Goal: Task Accomplishment & Management: Manage account settings

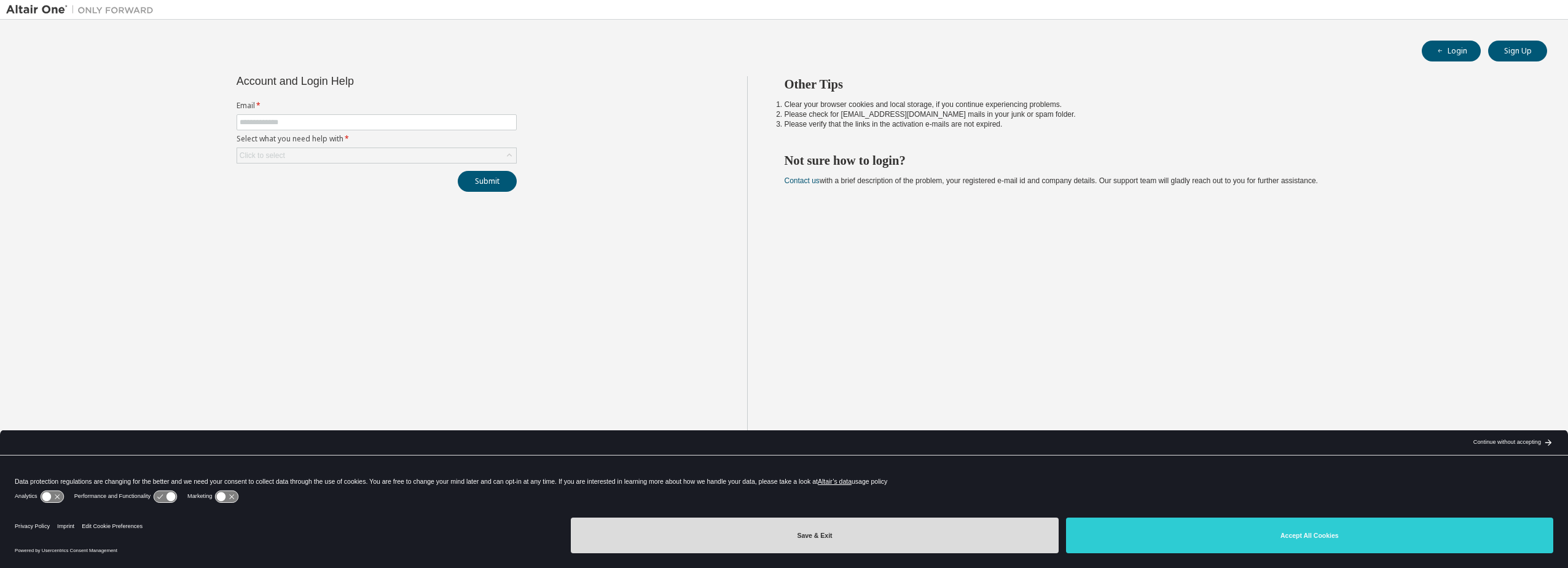
click at [814, 539] on button "Save & Exit" at bounding box center [814, 535] width 487 height 36
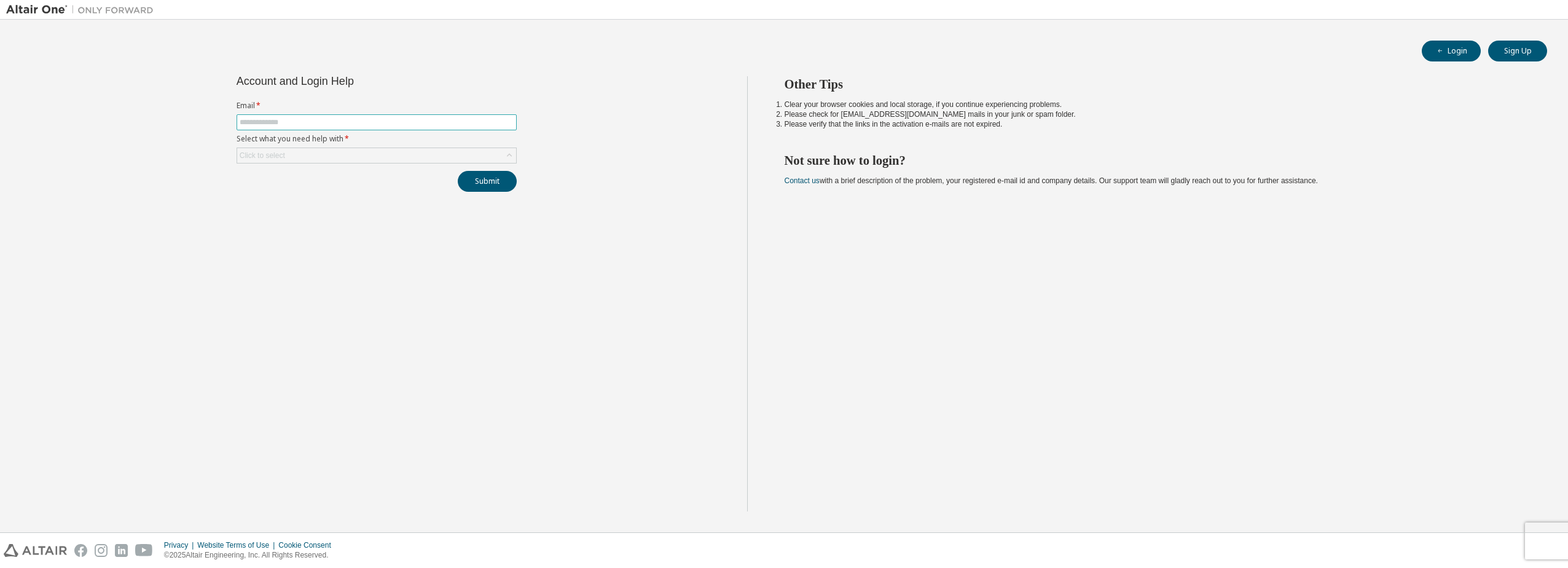
click at [331, 124] on input "text" at bounding box center [376, 122] width 274 height 9
type input "**********"
click at [331, 158] on div "Click to select" at bounding box center [376, 156] width 279 height 15
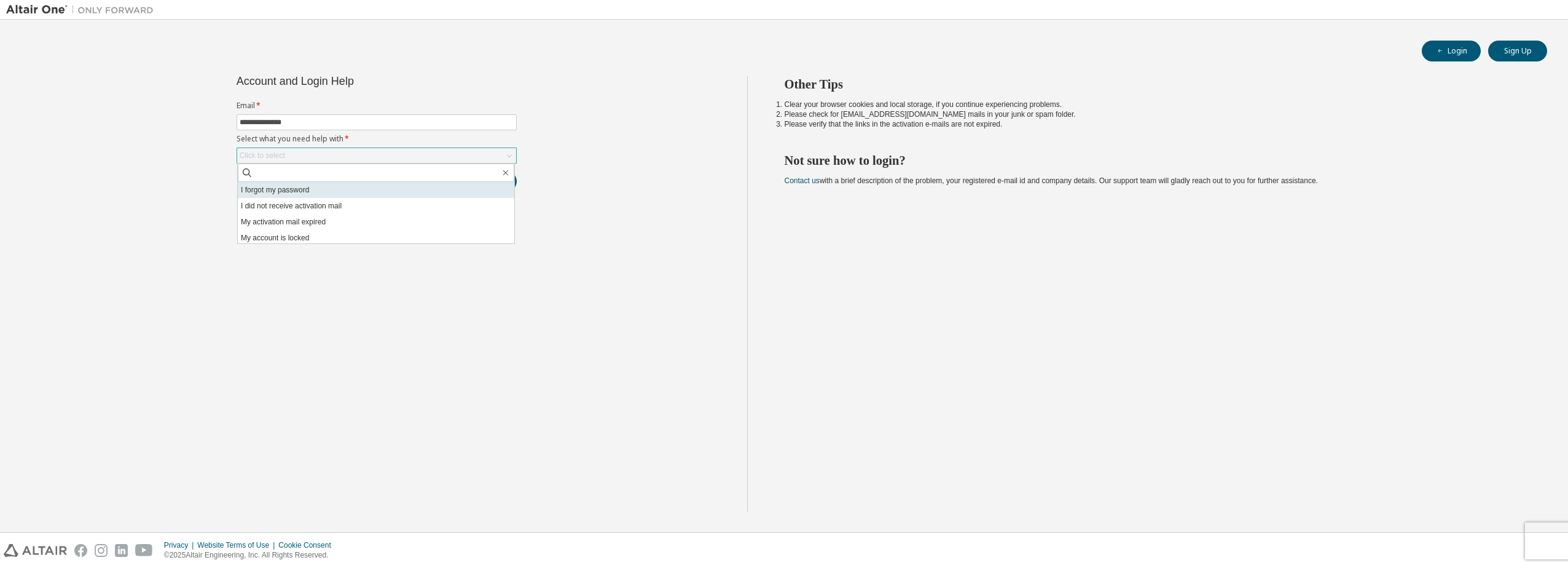
click at [296, 191] on li "I forgot my password" at bounding box center [375, 190] width 277 height 16
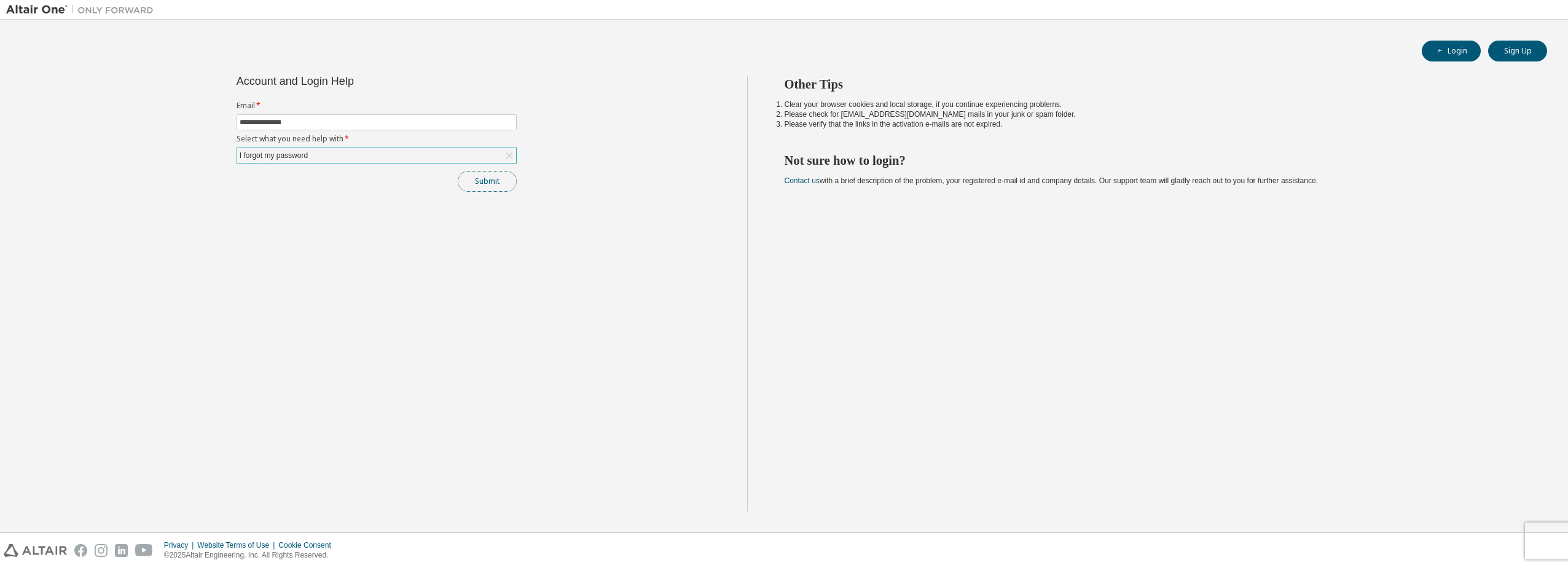
click at [483, 185] on button "Submit" at bounding box center [487, 181] width 59 height 21
click at [506, 154] on icon at bounding box center [509, 155] width 12 height 12
click at [435, 154] on input "**********" at bounding box center [376, 151] width 274 height 9
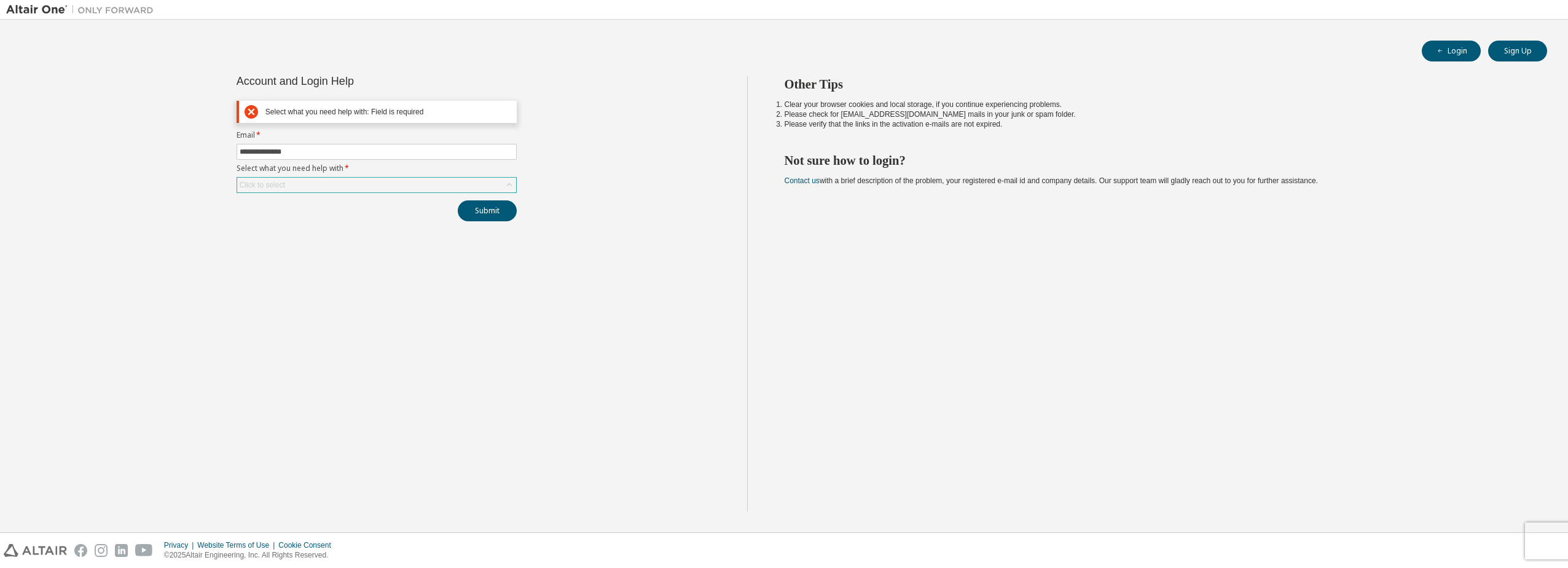
click at [480, 188] on div "Click to select" at bounding box center [376, 185] width 279 height 15
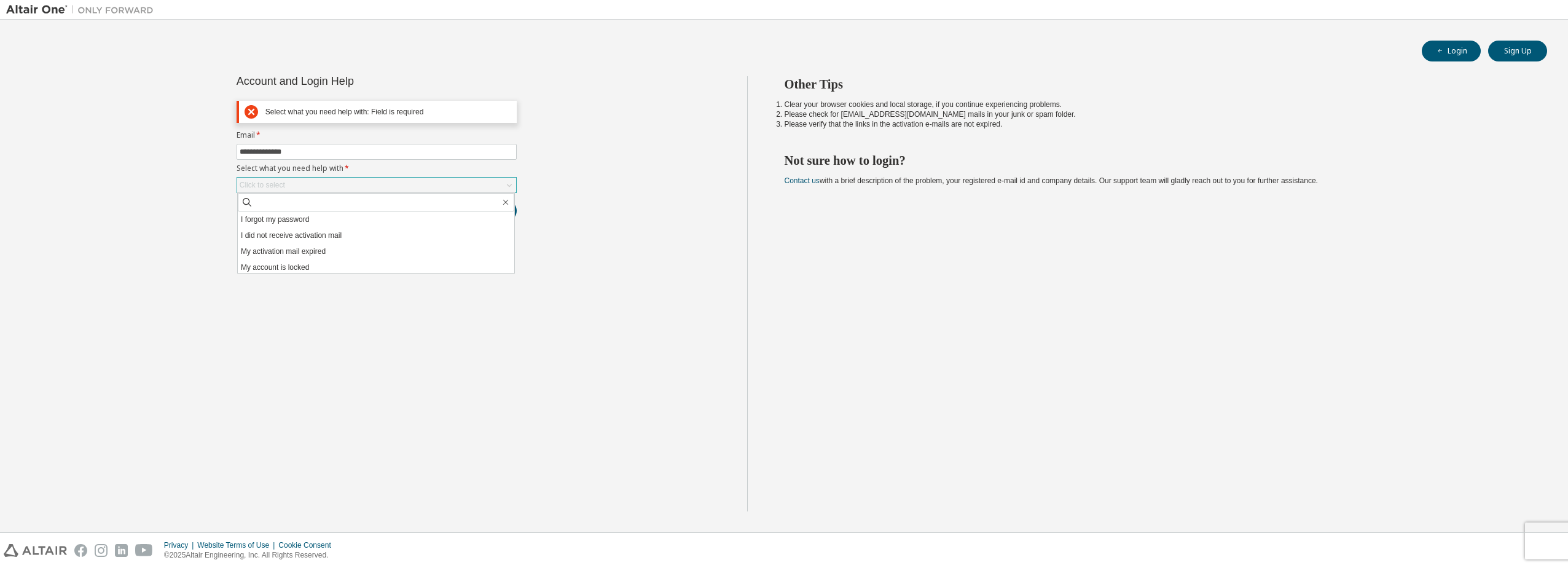
click at [325, 181] on div "Click to select" at bounding box center [376, 185] width 279 height 15
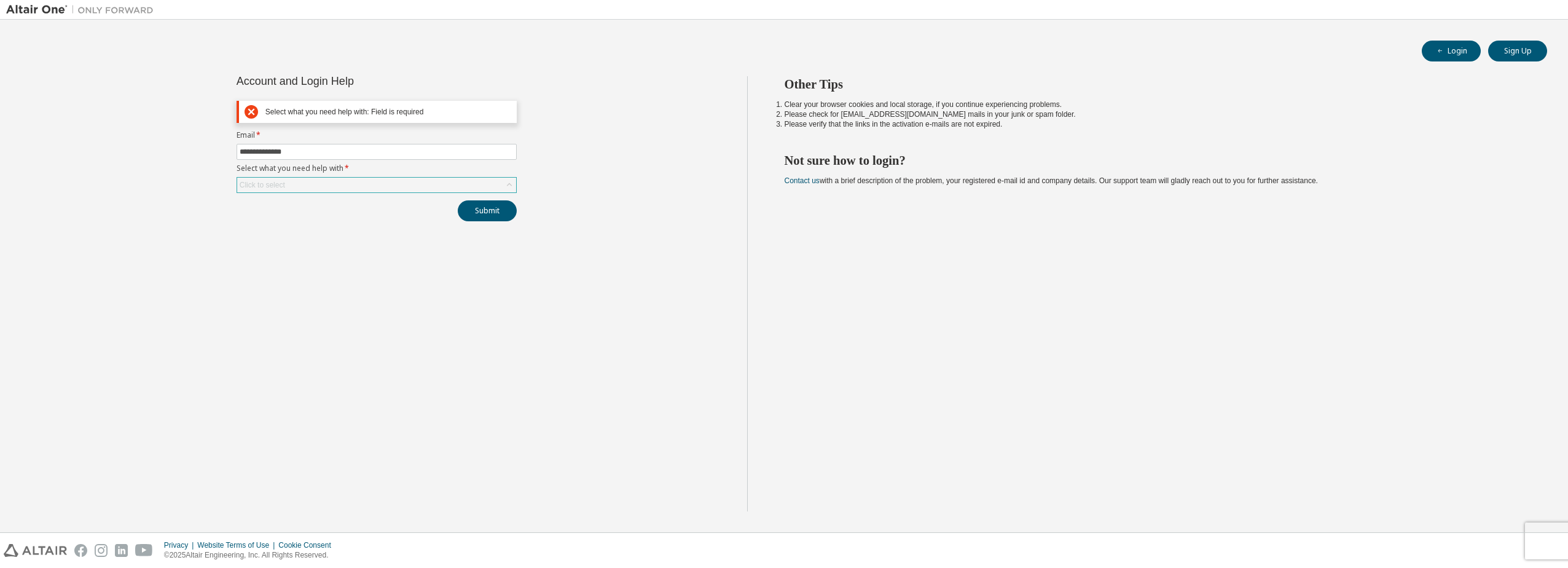
click at [325, 182] on div "Click to select" at bounding box center [376, 185] width 279 height 15
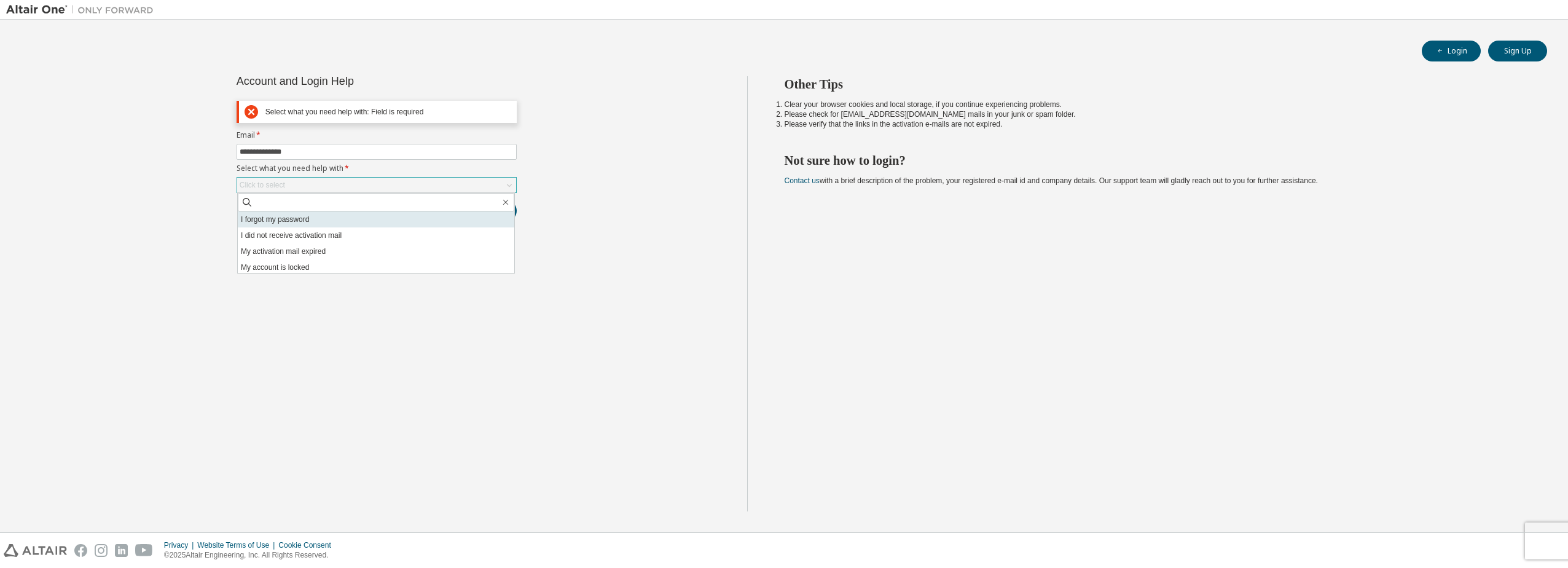
click at [304, 222] on li "I forgot my password" at bounding box center [375, 219] width 277 height 16
